Goal: Task Accomplishment & Management: Manage account settings

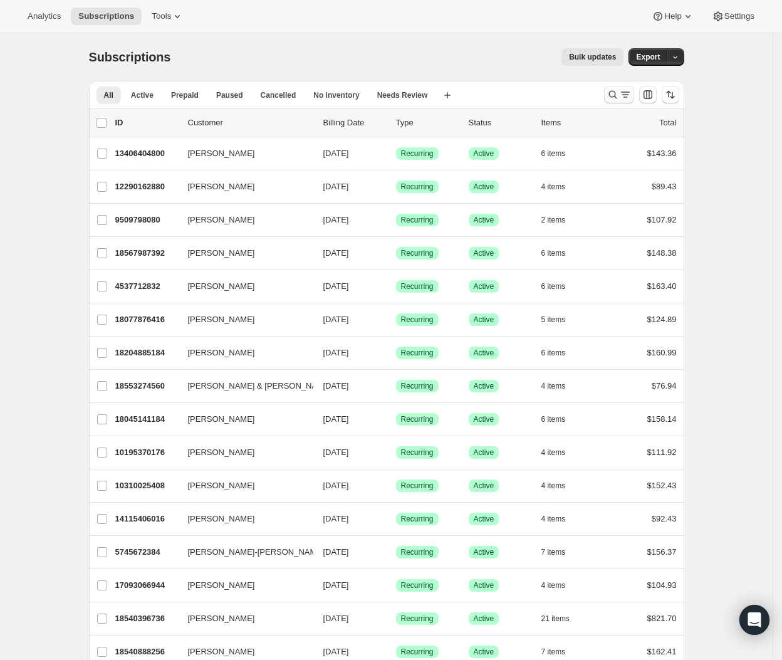
click at [618, 95] on icon "Search and filter results" at bounding box center [613, 94] width 13 height 13
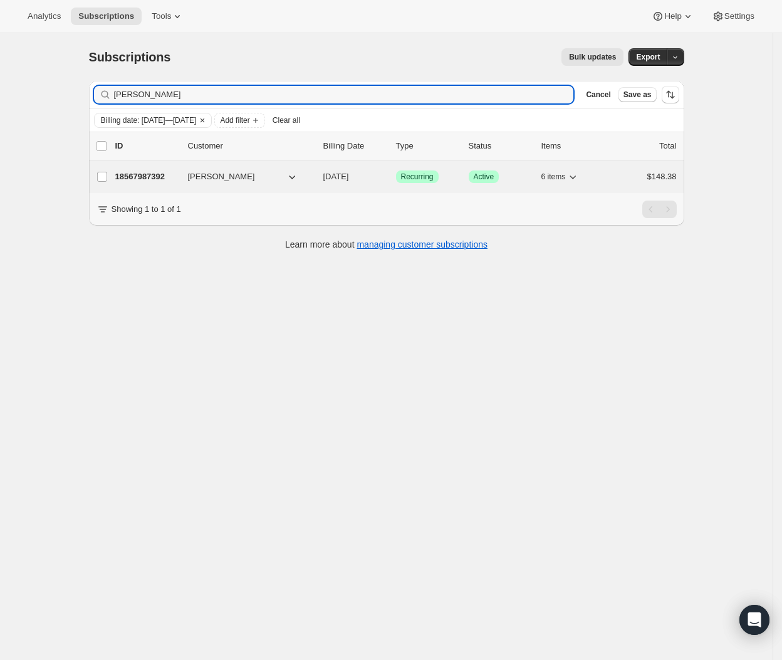
type input "[PERSON_NAME]"
click at [145, 177] on p "18567987392" at bounding box center [146, 176] width 63 height 13
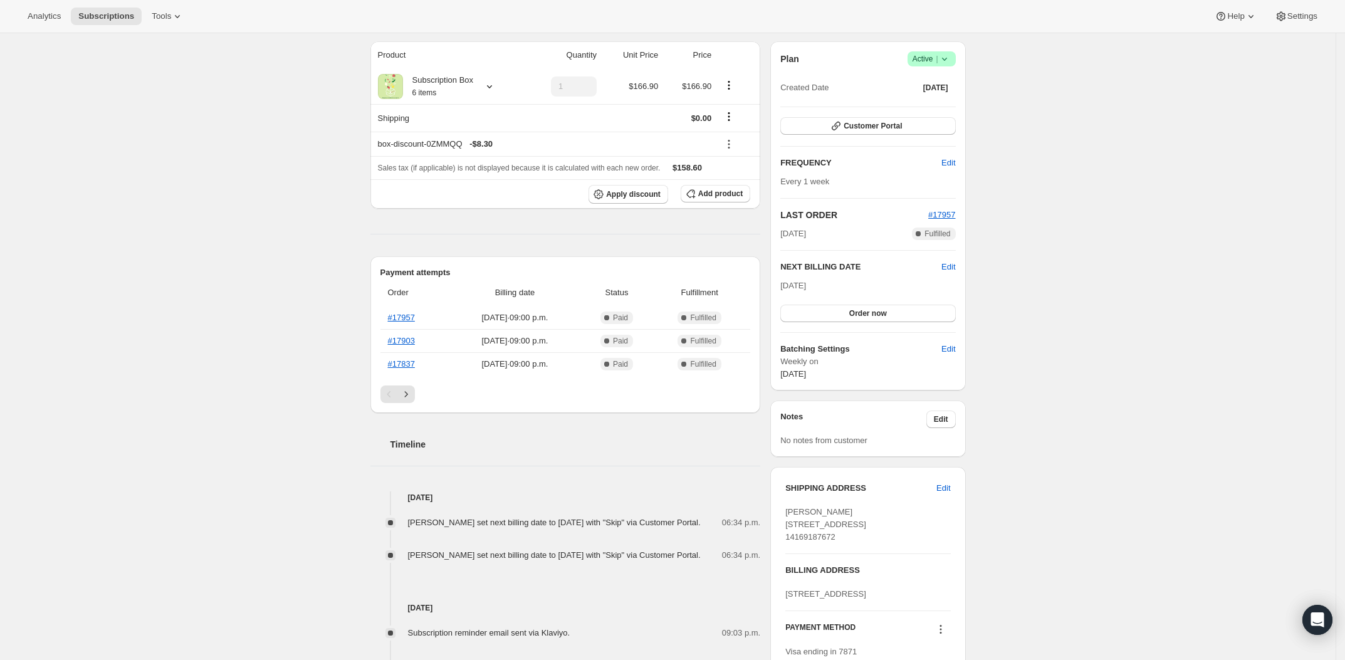
scroll to position [128, 0]
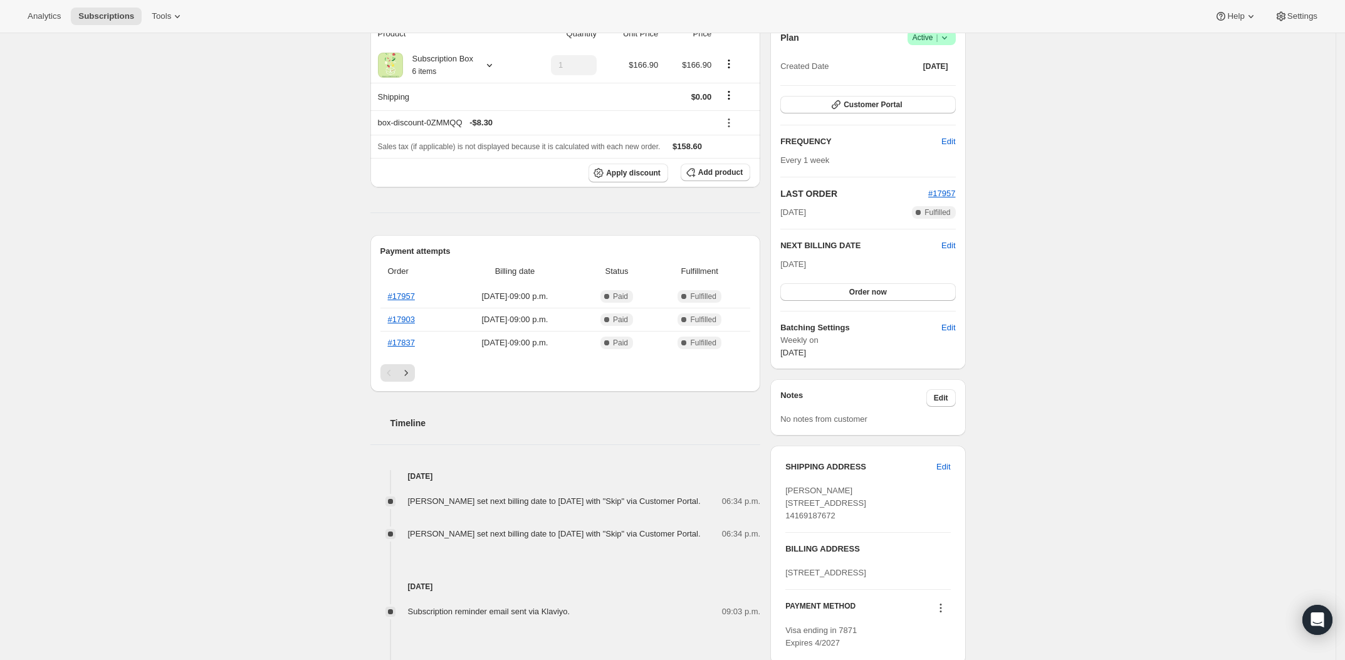
click at [812, 497] on div "Creola Pora 1761 PAGEHURST AVE MISSISSAUGA ON, L4X 1Y3 Canada 14169187672" at bounding box center [867, 504] width 165 height 38
click at [809, 492] on span "Creola Pora 1761 PAGEHURST AVE MISSISSAUGA ON, L4X 1Y3 Canada 14169187672" at bounding box center [825, 503] width 81 height 34
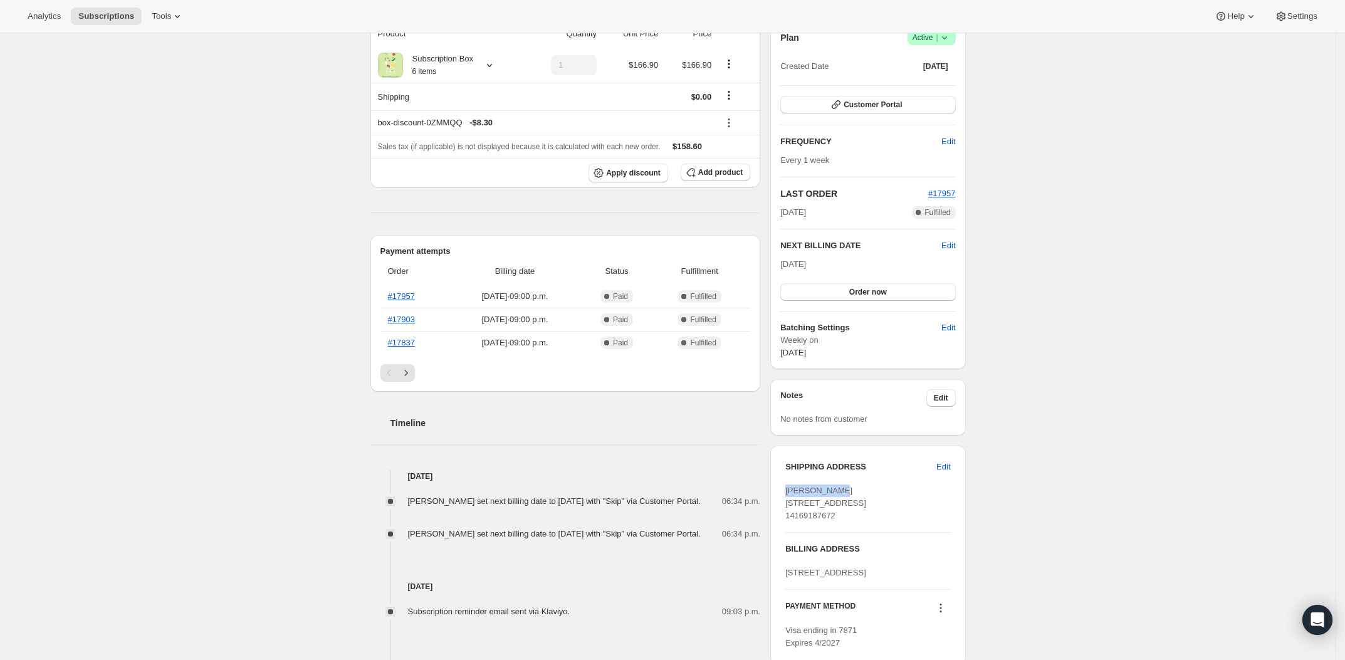
click at [809, 492] on span "Creola Pora 1761 PAGEHURST AVE MISSISSAUGA ON, L4X 1Y3 Canada 14169187672" at bounding box center [825, 503] width 81 height 34
copy span "Creola Pora"
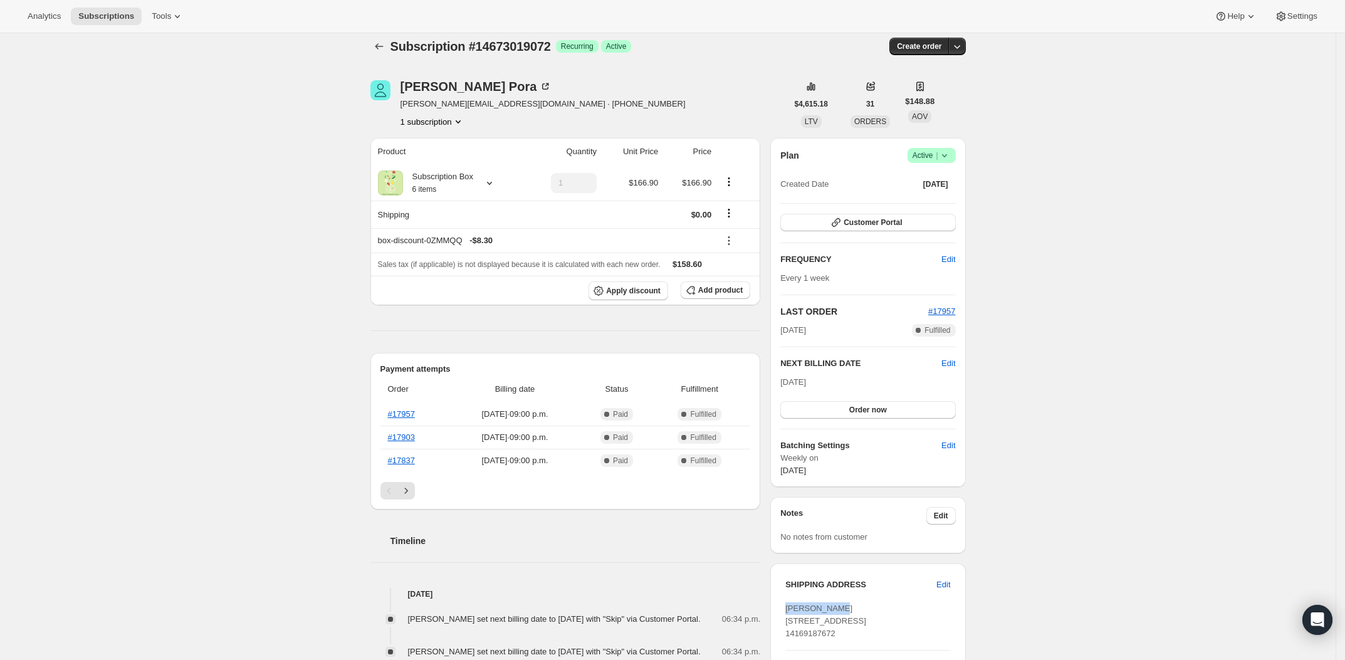
scroll to position [0, 0]
